Goal: Transaction & Acquisition: Purchase product/service

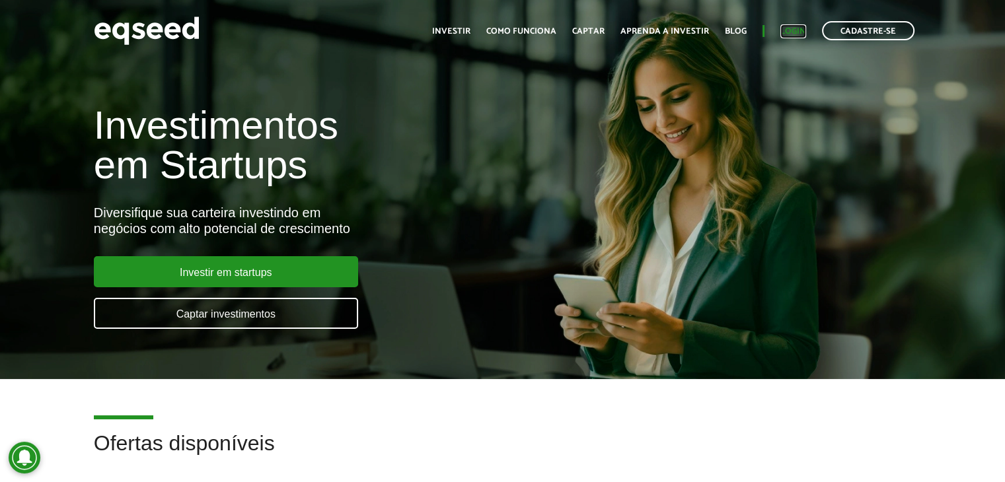
click at [796, 32] on link "Login" at bounding box center [793, 31] width 26 height 9
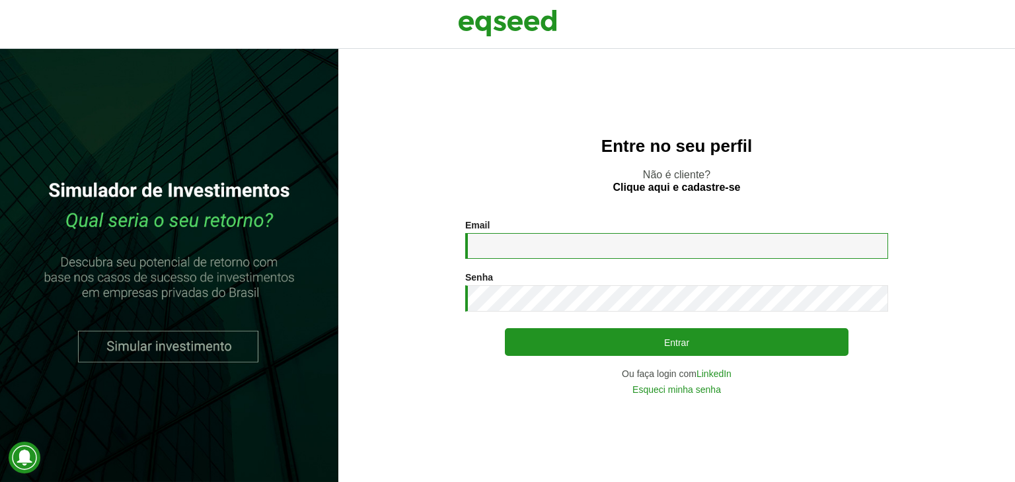
click at [579, 243] on input "Email *" at bounding box center [676, 246] width 423 height 26
type input "**********"
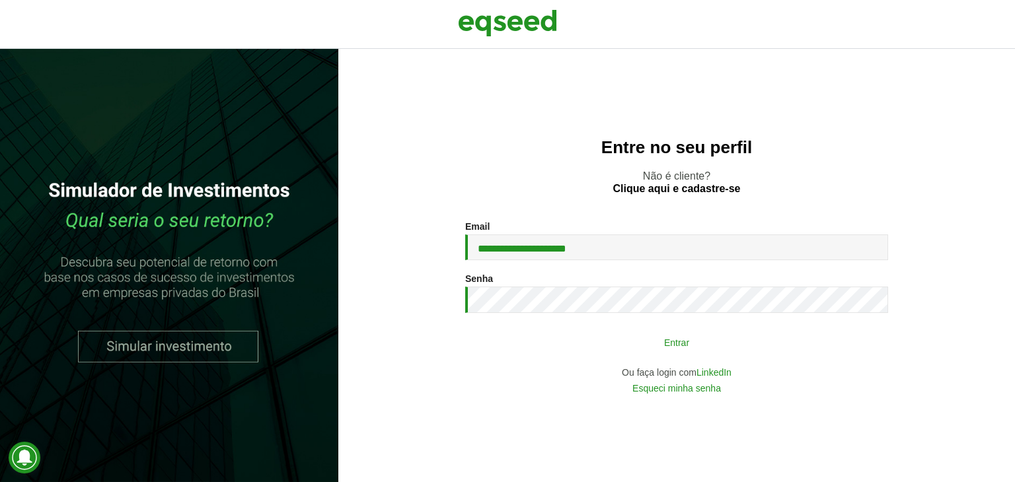
click at [571, 344] on button "Entrar" at bounding box center [677, 342] width 344 height 25
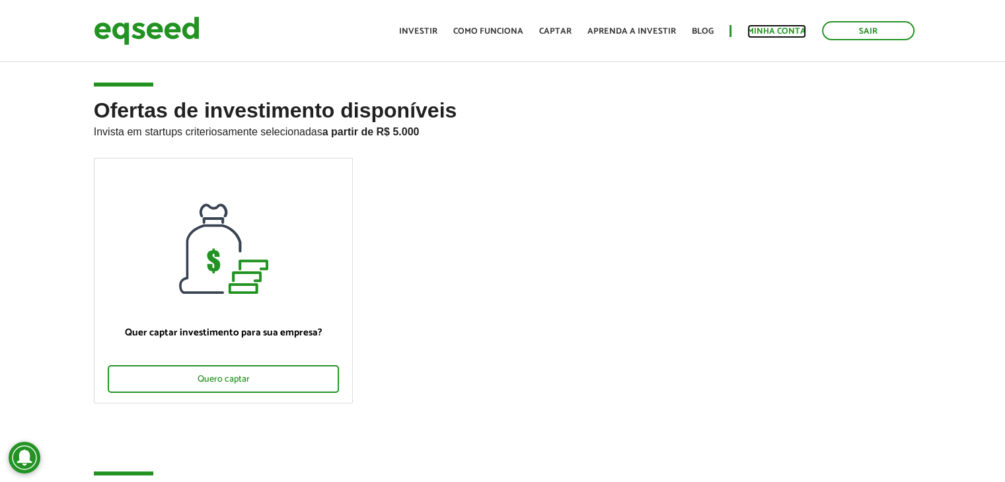
click at [773, 30] on link "Minha conta" at bounding box center [776, 31] width 59 height 9
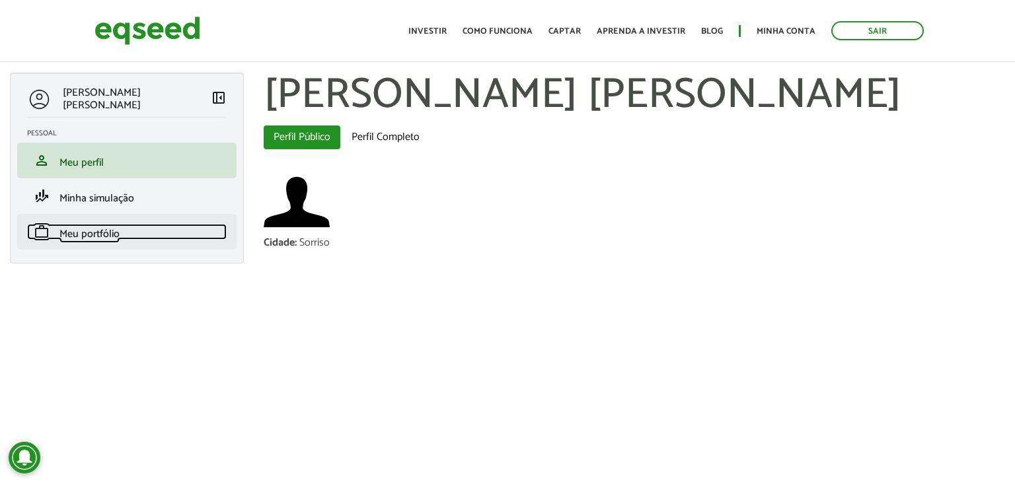
click at [114, 229] on span "Meu portfólio" at bounding box center [89, 234] width 60 height 18
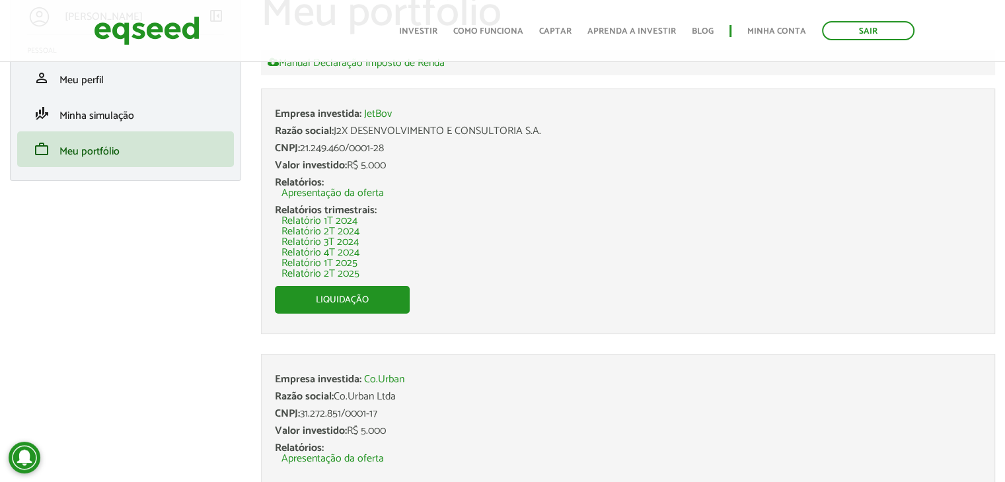
scroll to position [66, 0]
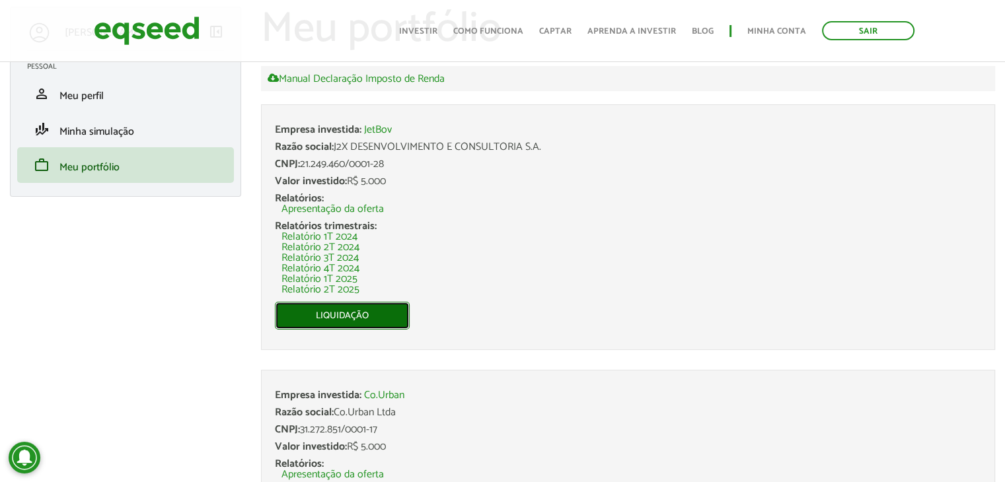
click at [351, 314] on link "Liquidação" at bounding box center [342, 316] width 135 height 28
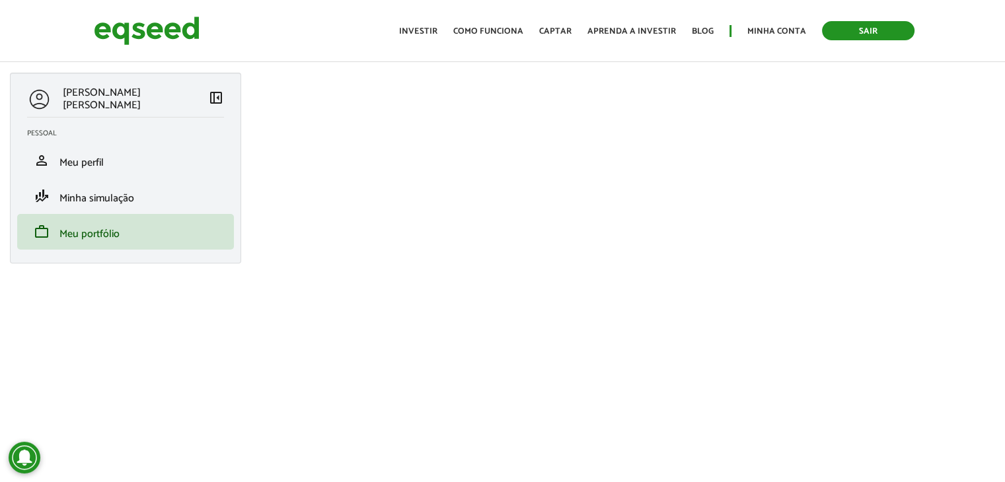
click at [876, 27] on link "Sair" at bounding box center [868, 30] width 92 height 19
